Goal: Information Seeking & Learning: Find specific fact

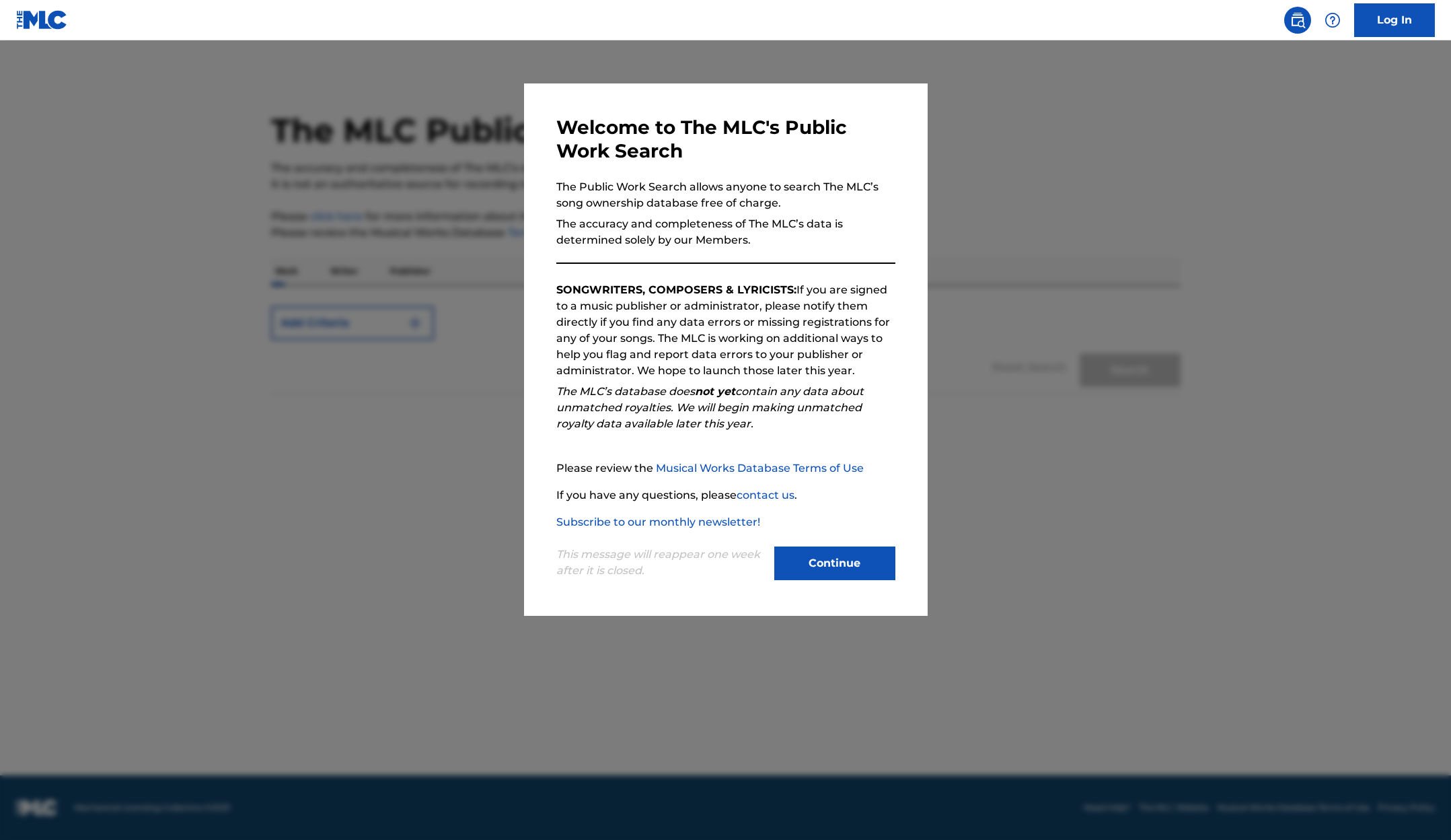
click at [843, 557] on button "Continue" at bounding box center [835, 563] width 121 height 34
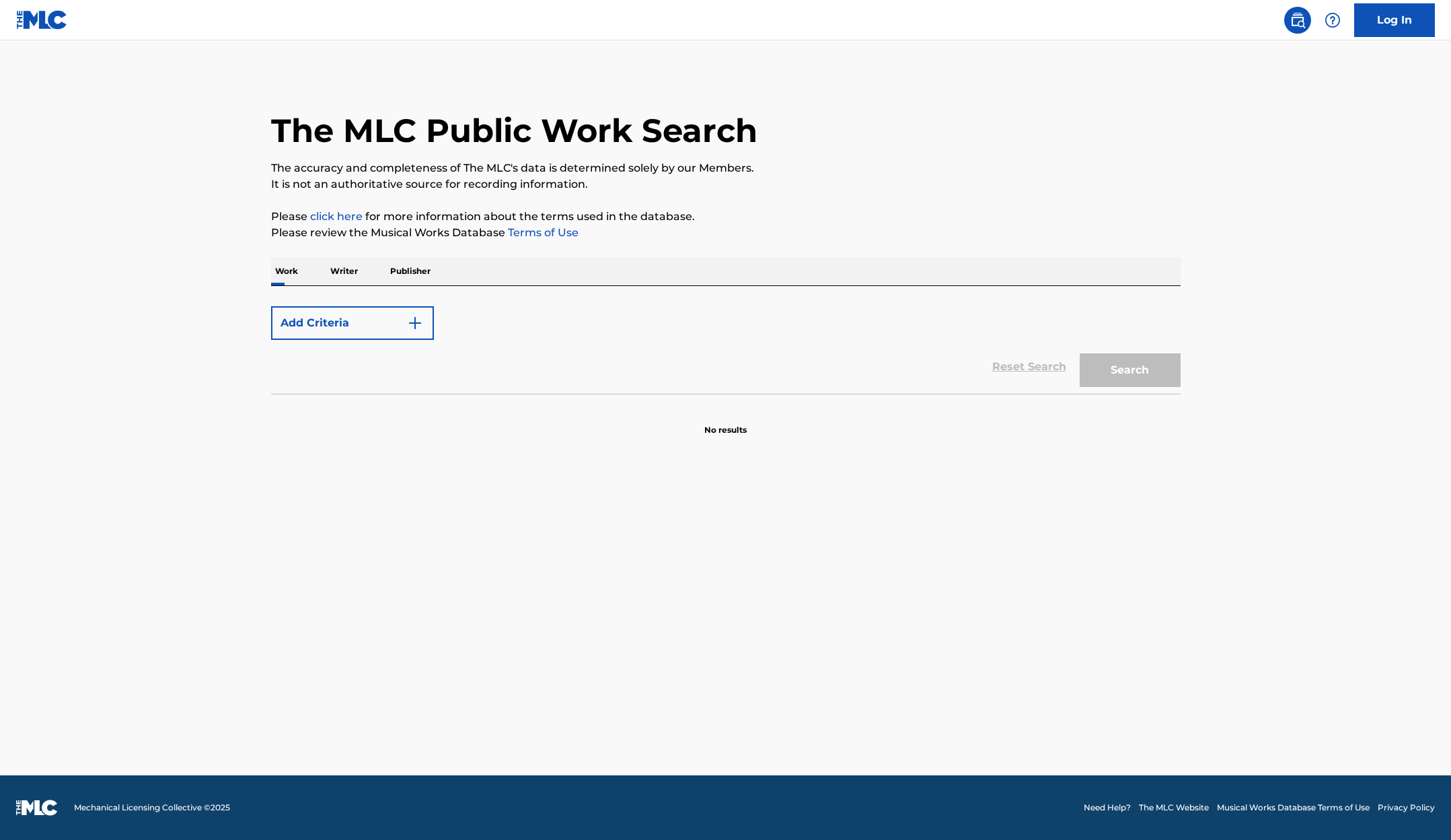
click at [509, 315] on div "Add Criteria" at bounding box center [725, 323] width 909 height 34
click at [43, 17] on img at bounding box center [42, 20] width 52 height 20
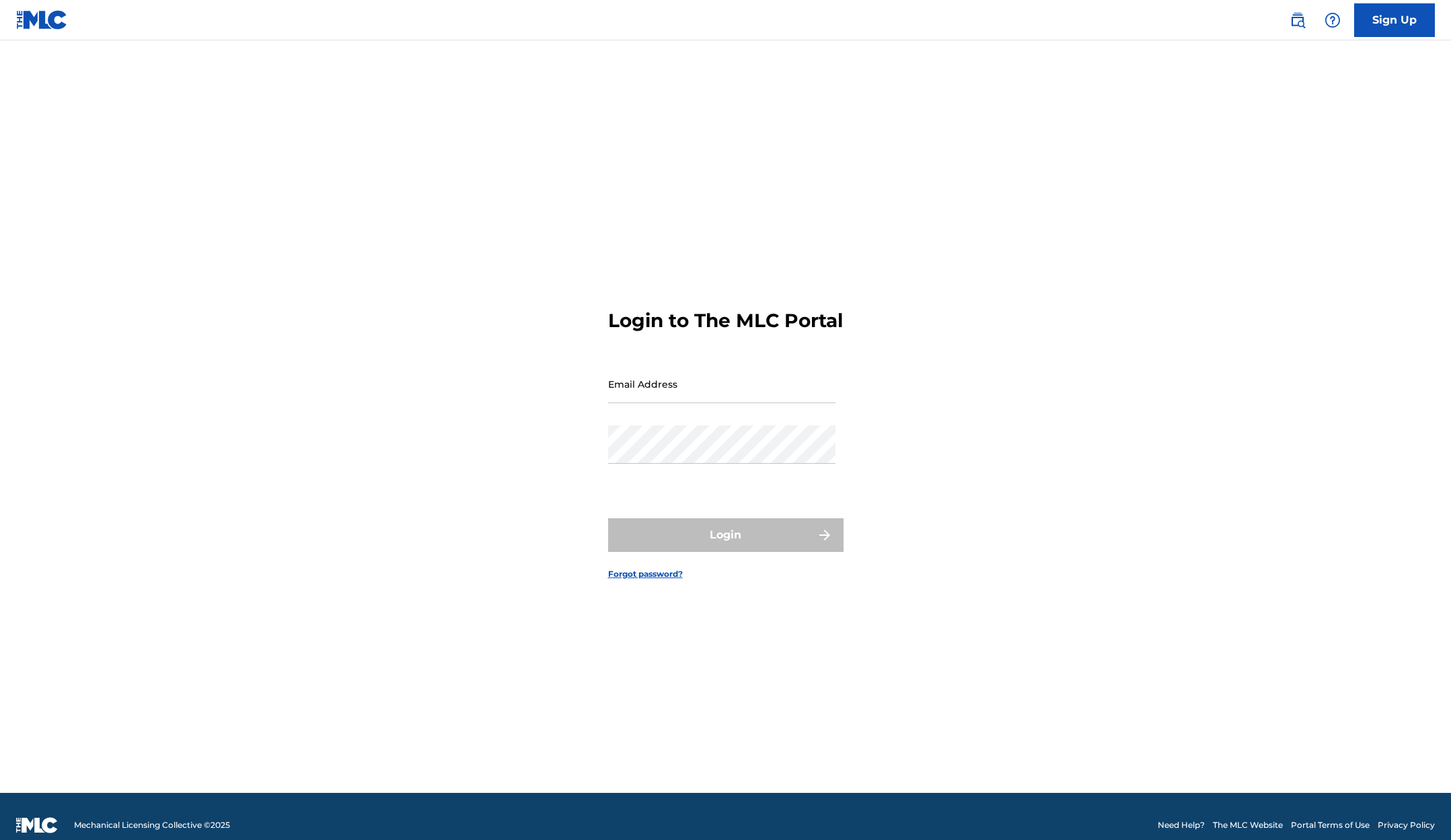
click at [1300, 24] on img at bounding box center [1298, 20] width 16 height 16
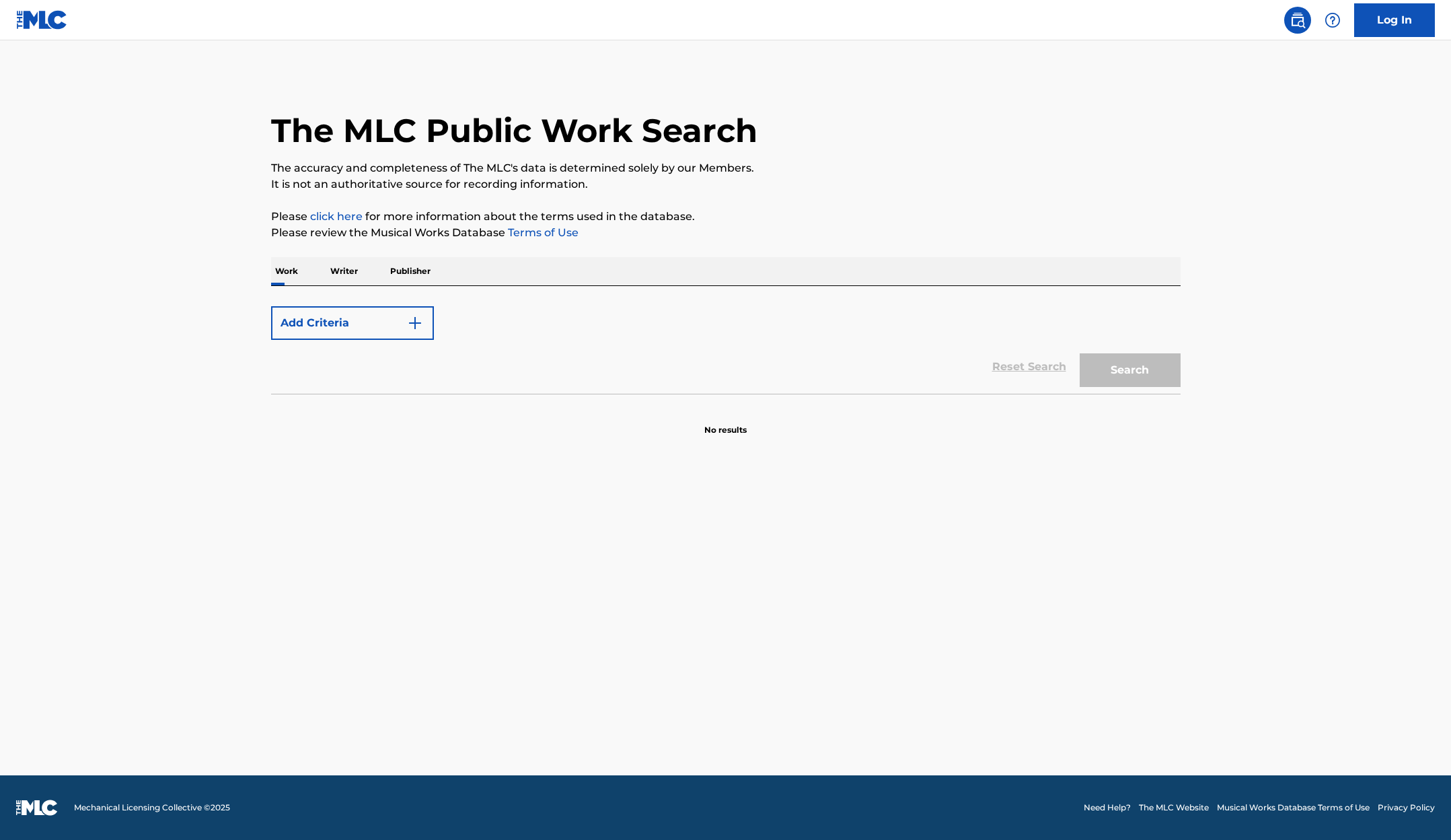
click at [1331, 21] on img at bounding box center [1333, 20] width 16 height 16
click at [327, 237] on p "Please review the Musical Works Database Terms of Use" at bounding box center [725, 232] width 909 height 16
click at [519, 231] on link "Terms of Use" at bounding box center [542, 232] width 73 height 12
click at [393, 318] on button "Add Criteria" at bounding box center [352, 323] width 163 height 34
click at [419, 323] on img "Search Form" at bounding box center [415, 322] width 16 height 16
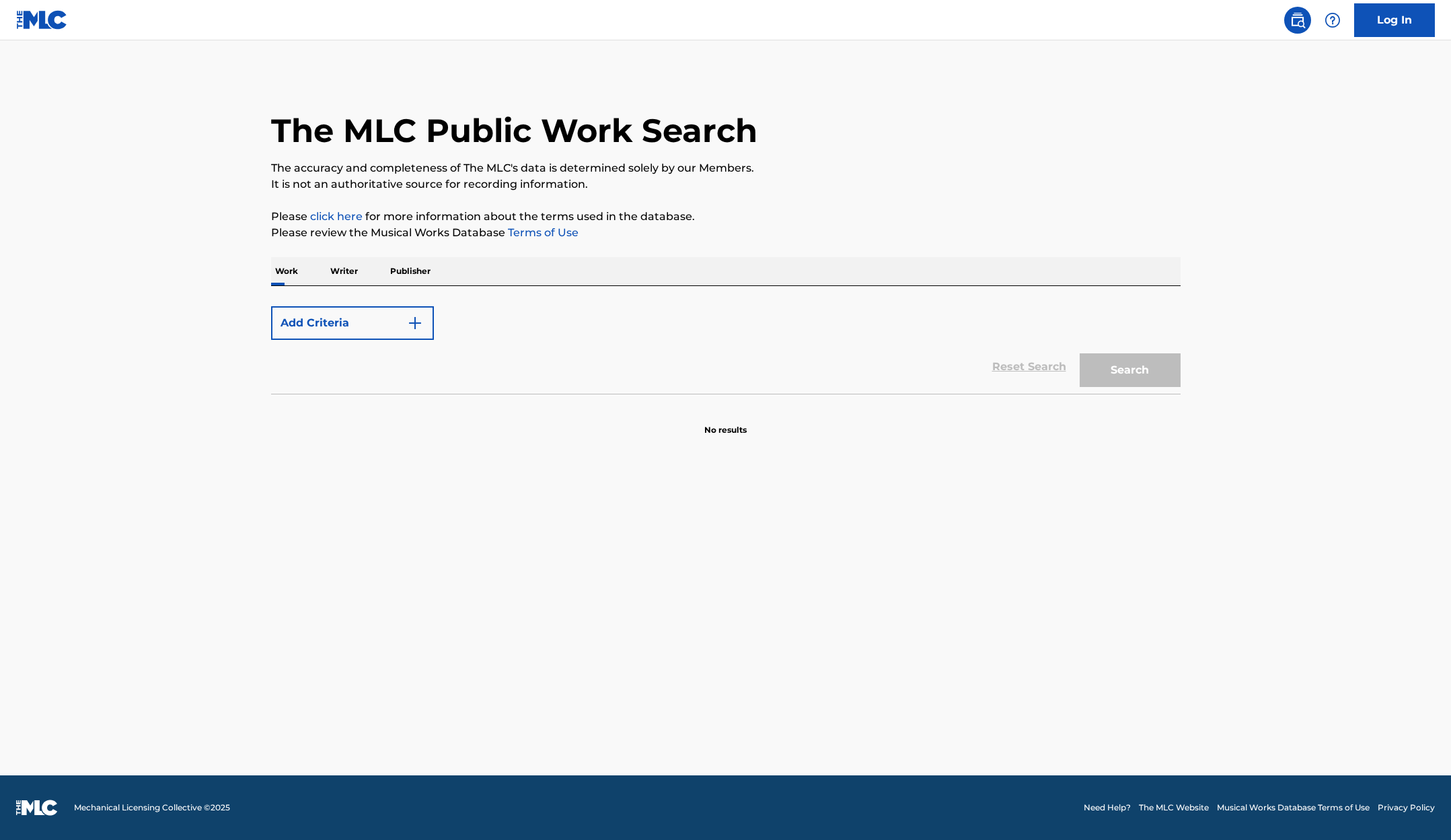
click at [419, 323] on img "Search Form" at bounding box center [415, 322] width 16 height 16
click at [419, 323] on div "Max Criteria Reached" at bounding box center [352, 323] width 163 height 34
drag, startPoint x: 464, startPoint y: 326, endPoint x: 606, endPoint y: 352, distance: 144.4
click at [488, 329] on div "Max Criteria Reached" at bounding box center [725, 323] width 909 height 34
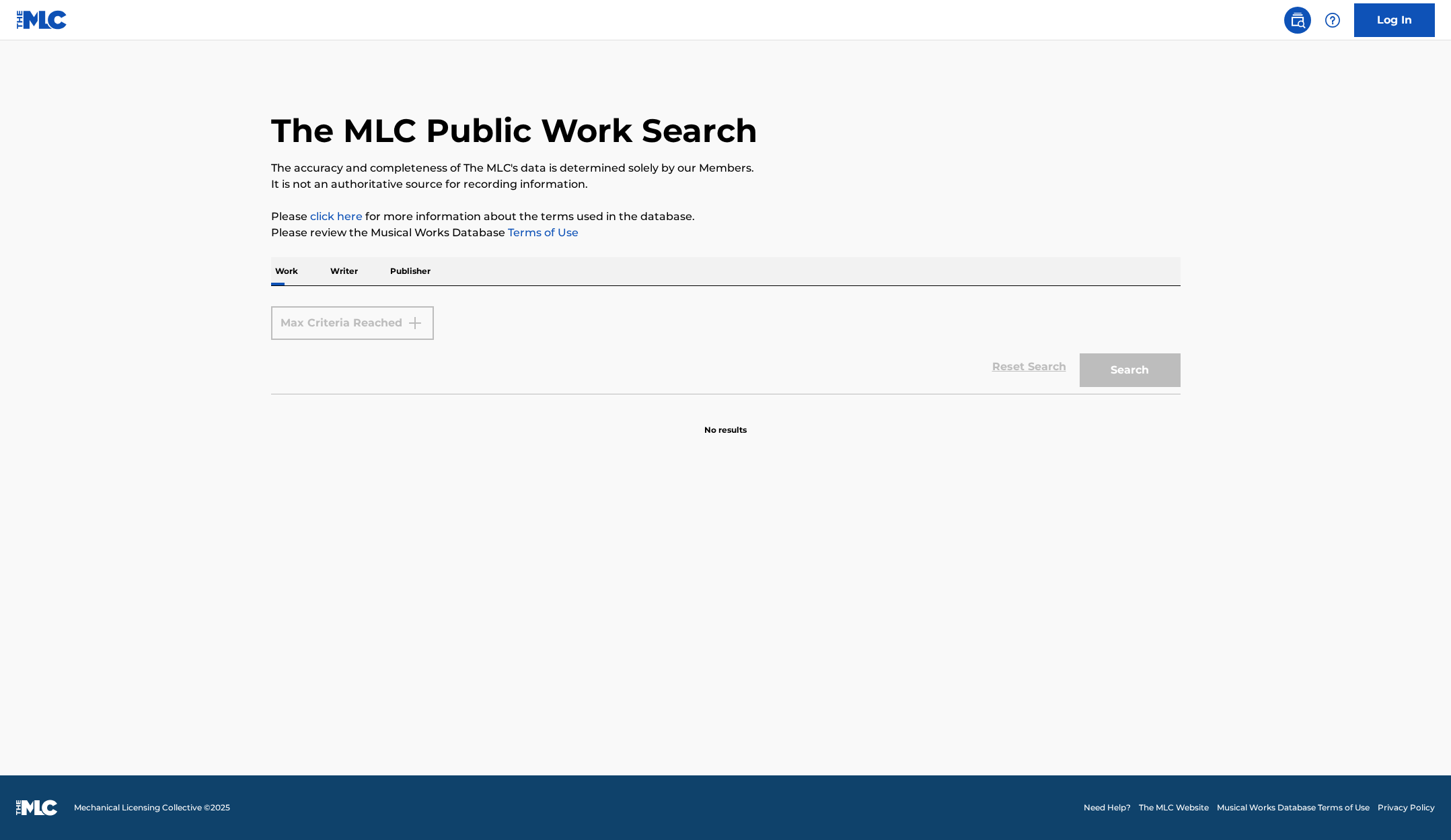
click at [1038, 366] on div "Reset Search Search" at bounding box center [725, 366] width 909 height 53
click at [1039, 364] on div "Reset Search Search" at bounding box center [725, 366] width 909 height 53
click at [1328, 17] on img at bounding box center [1333, 20] width 16 height 16
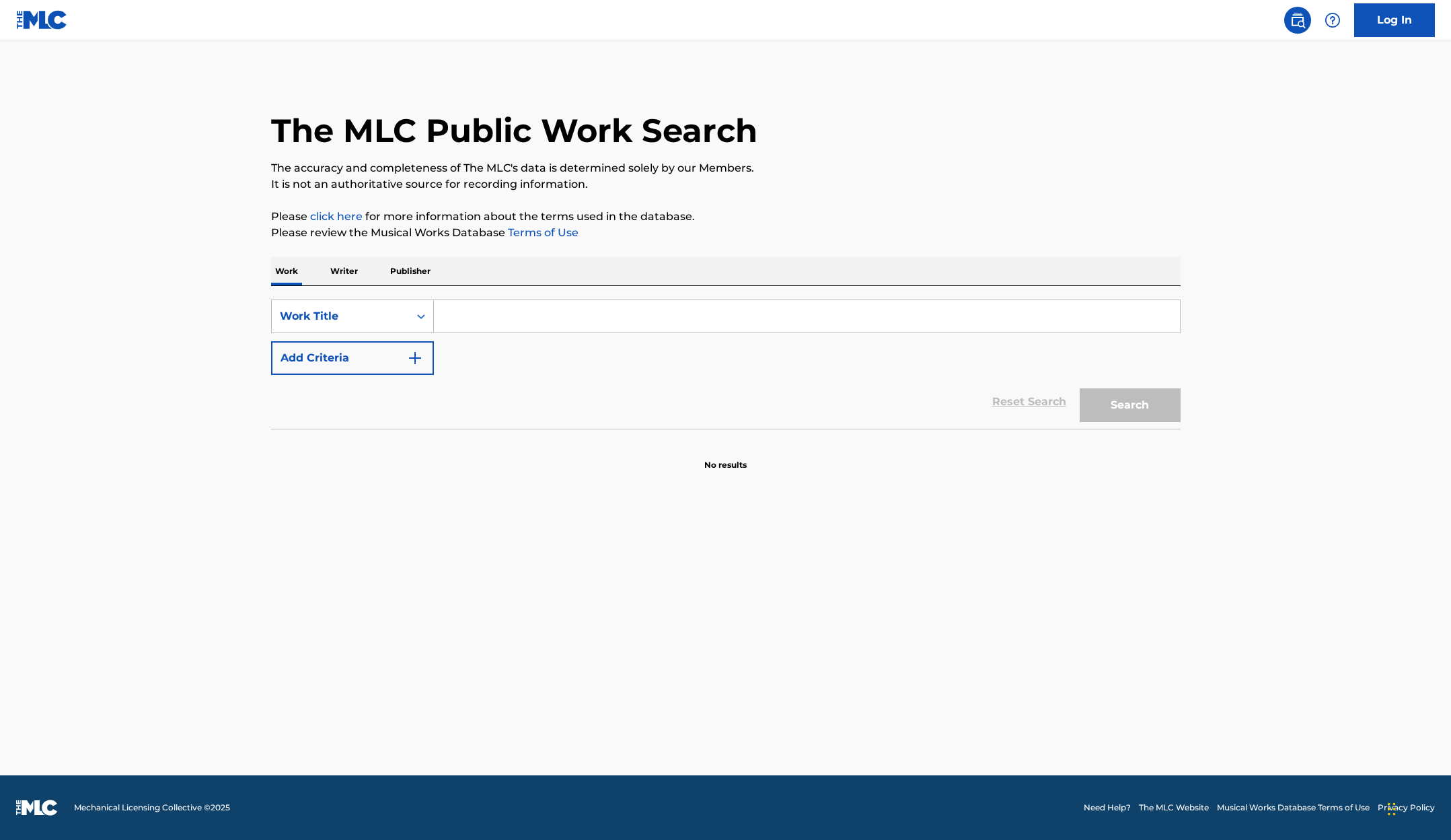
click at [461, 314] on input "Search Form" at bounding box center [807, 316] width 746 height 32
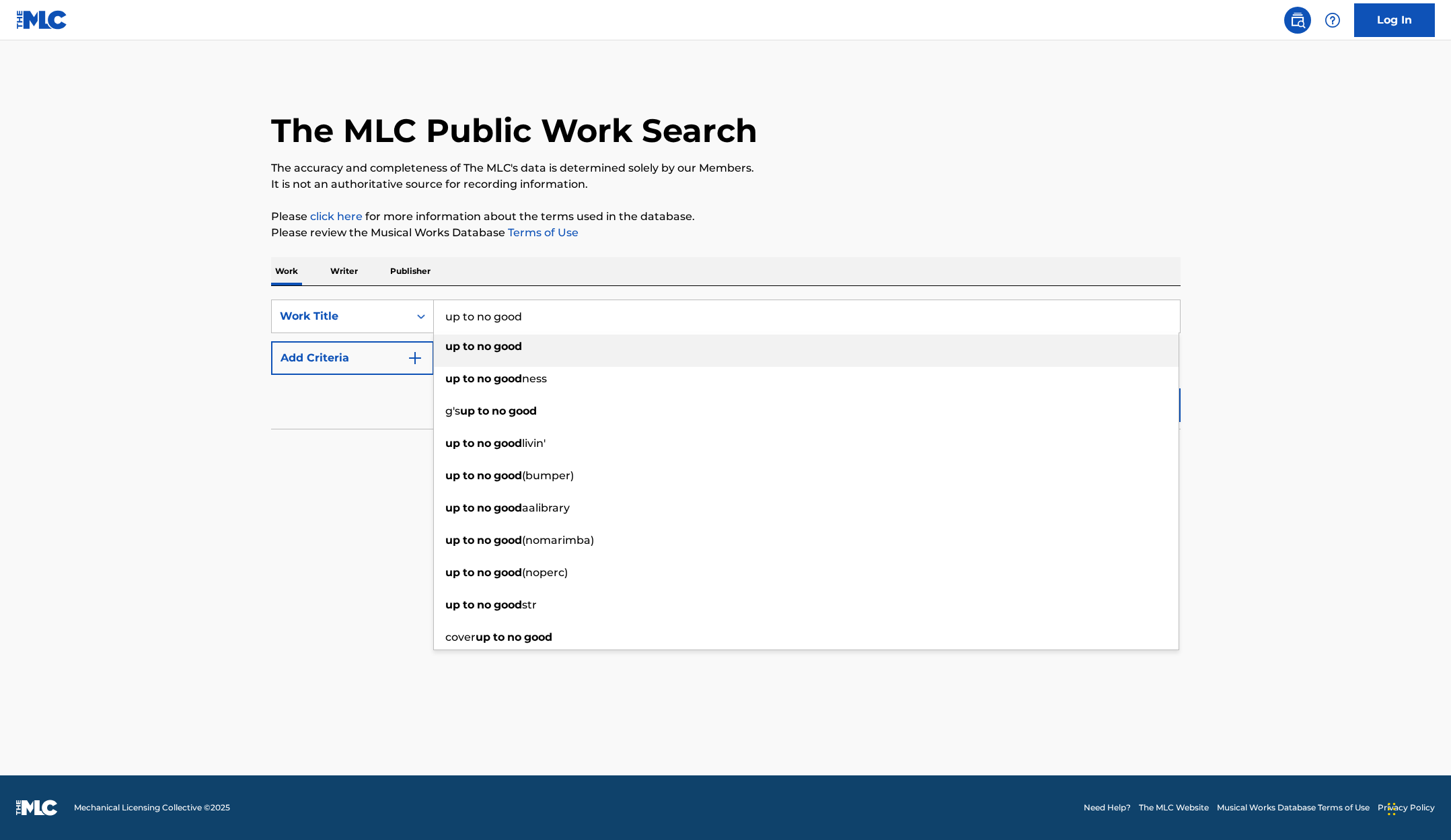
type input "up to no good"
click at [491, 342] on strong "no" at bounding box center [484, 346] width 14 height 12
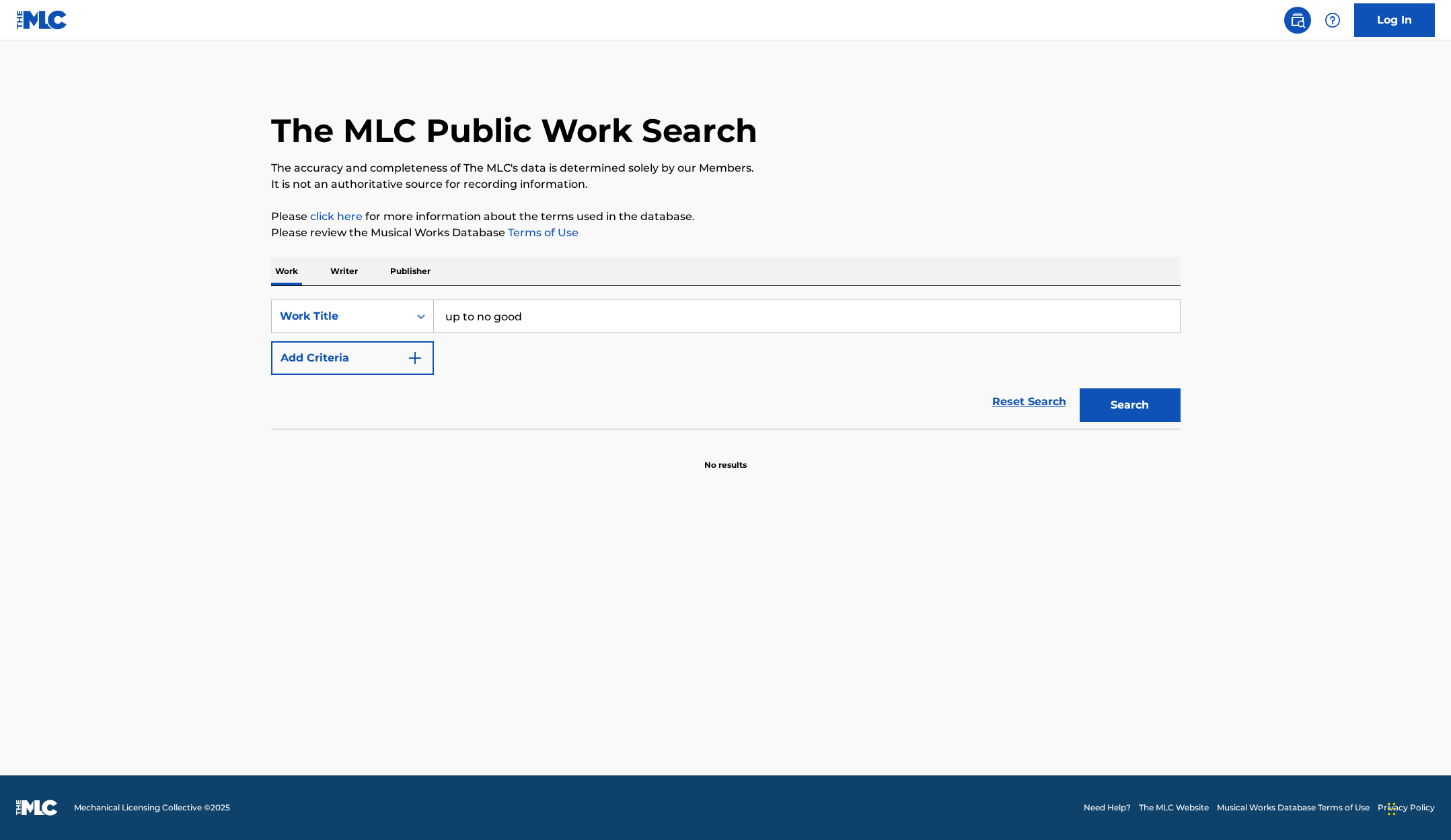
click at [384, 351] on button "Add Criteria" at bounding box center [352, 358] width 163 height 34
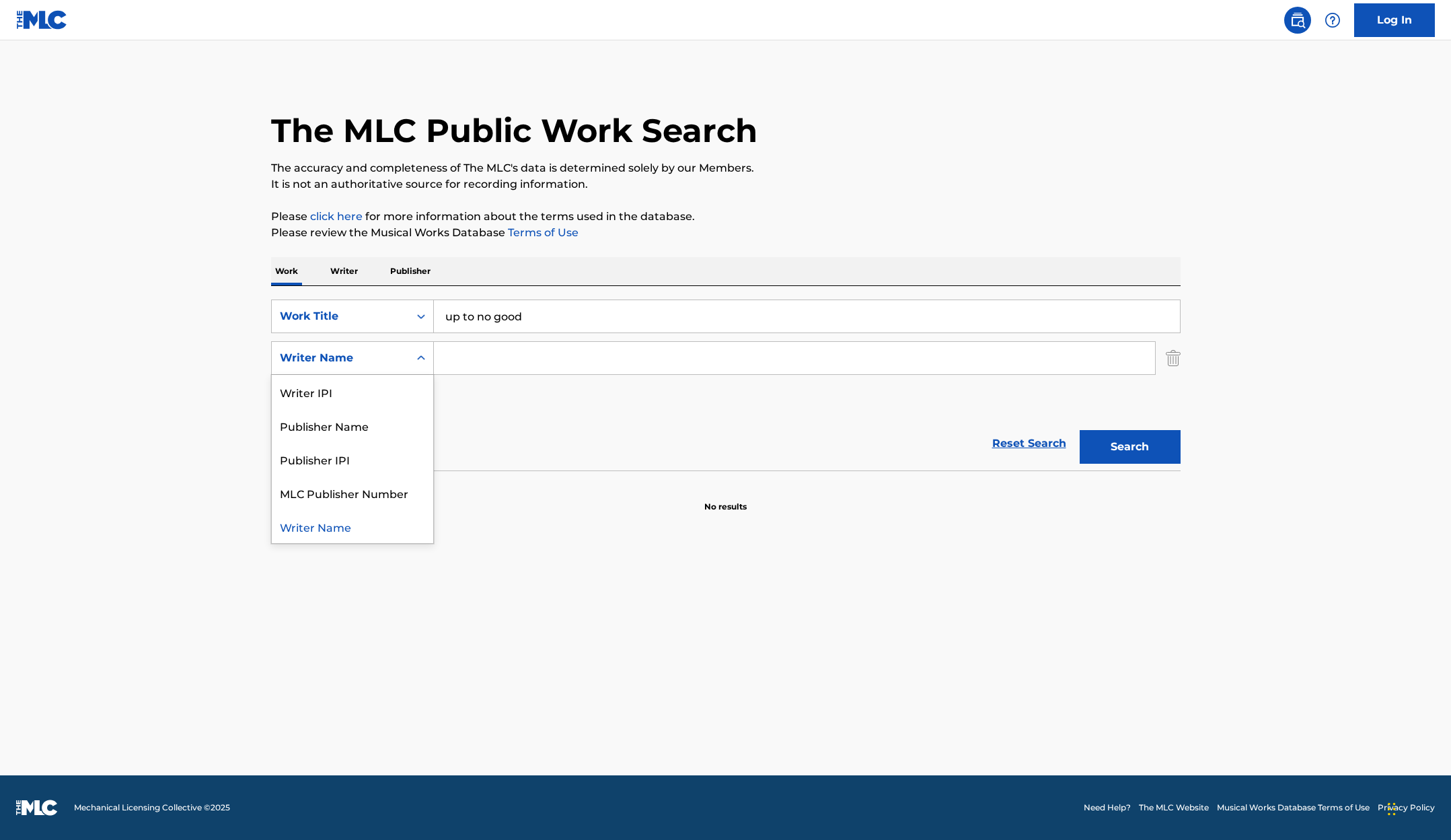
click at [366, 358] on div "Writer Name" at bounding box center [340, 358] width 121 height 16
click at [528, 358] on input "Search Form" at bounding box center [795, 358] width 721 height 32
type input "marc scibilia"
click at [1150, 441] on button "Search" at bounding box center [1129, 447] width 101 height 34
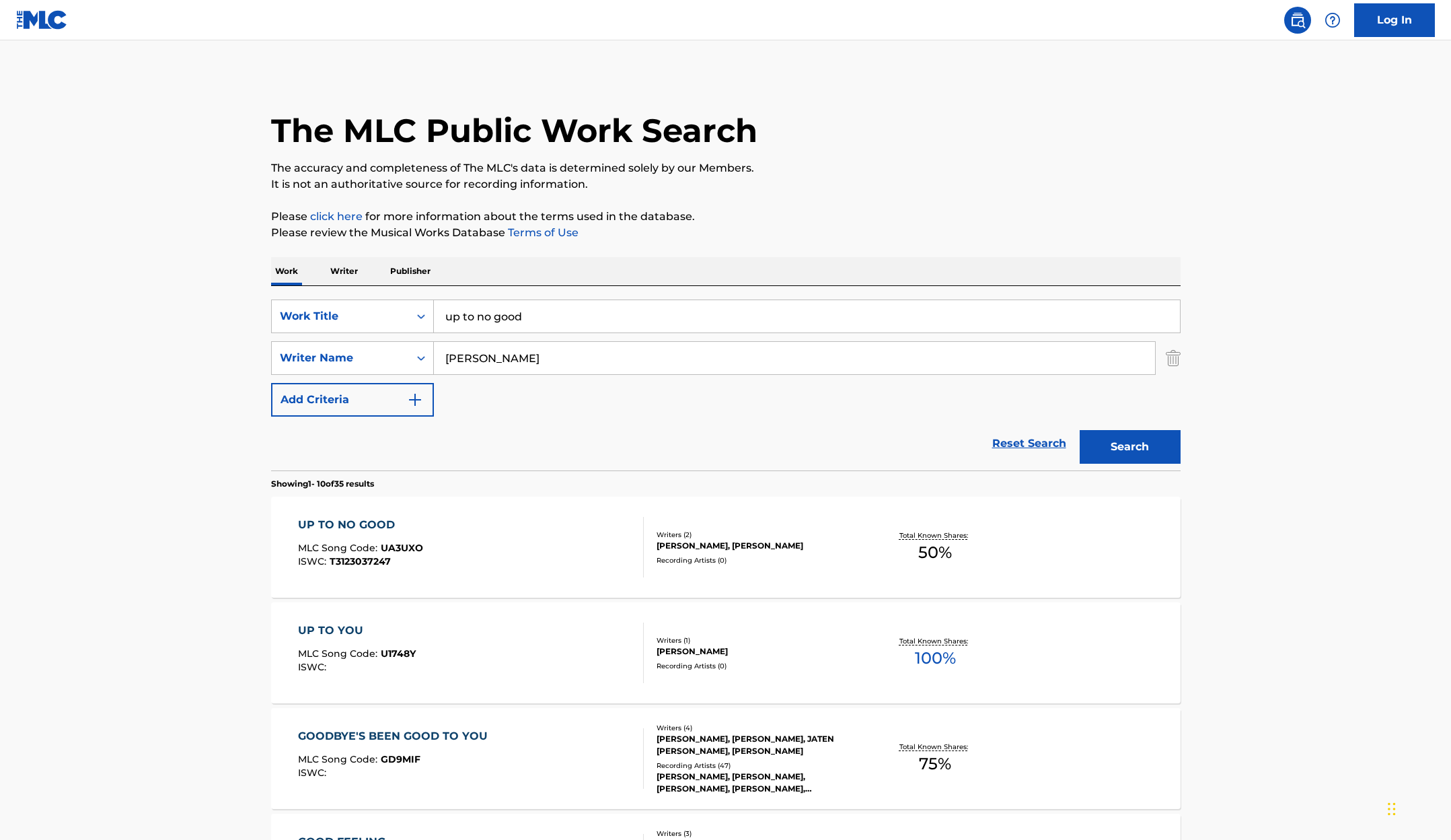
click at [391, 521] on div "UP TO NO GOOD" at bounding box center [361, 525] width 125 height 16
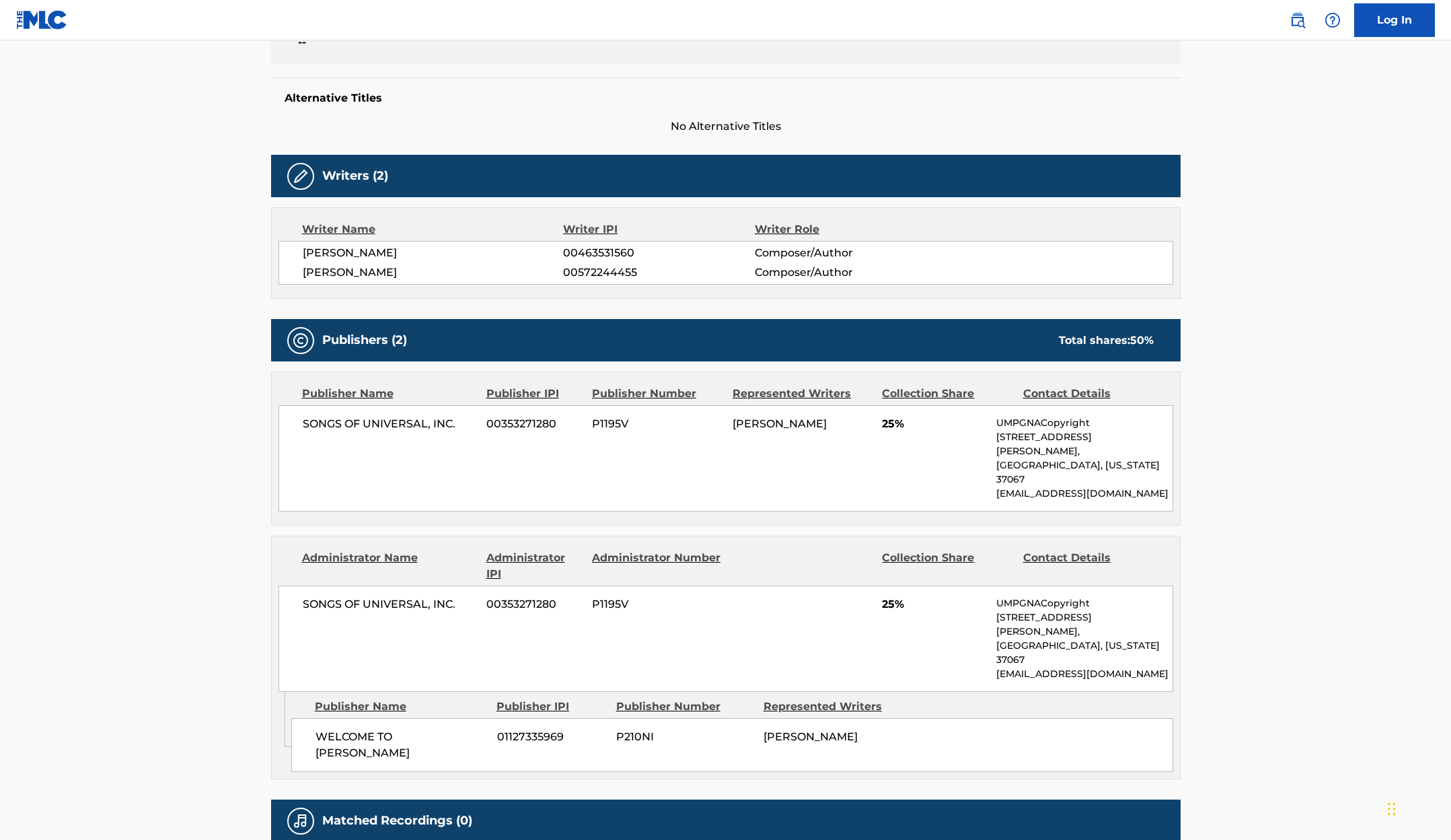
scroll to position [318, 0]
